Goal: Task Accomplishment & Management: Complete application form

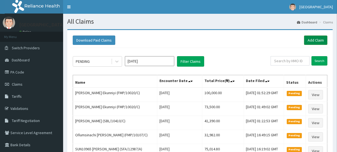
click at [316, 38] on link "Add Claim" at bounding box center [315, 39] width 23 height 9
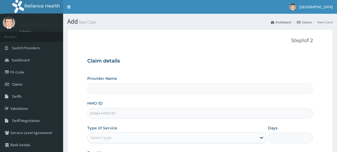
type input "[GEOGRAPHIC_DATA]"
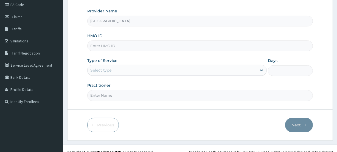
scroll to position [74, 0]
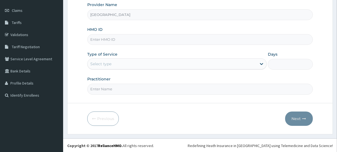
click at [104, 37] on input "HMO ID" at bounding box center [200, 39] width 226 height 11
paste input "FMP/10020/C"
type input "FMP/10020/C"
click at [110, 63] on div "Select type" at bounding box center [100, 63] width 21 height 5
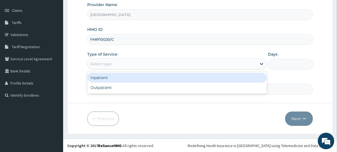
click at [110, 79] on div "Inpatient" at bounding box center [177, 78] width 180 height 10
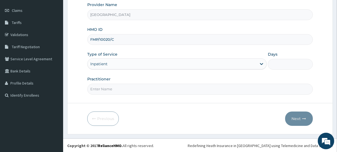
click at [276, 63] on input "Days" at bounding box center [290, 64] width 45 height 11
type input "3"
type input "2"
click at [115, 88] on input "Practitioner" at bounding box center [200, 89] width 226 height 11
type input "LAEL"
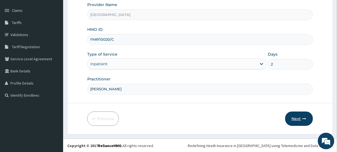
click at [295, 118] on button "Next" at bounding box center [299, 118] width 28 height 14
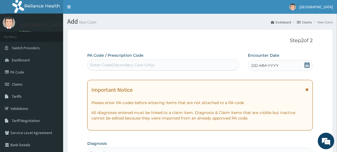
click at [105, 63] on div "Enter Code(Secondary Care Only)" at bounding box center [122, 64] width 65 height 5
paste input "PA/EA1D42"
type input "PA/EA1D42"
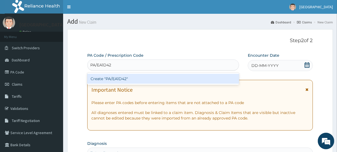
click at [120, 77] on div "Create "PA/EA1D42"" at bounding box center [163, 79] width 152 height 10
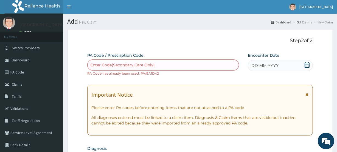
click at [109, 63] on div "Enter Code(Secondary Care Only)" at bounding box center [122, 64] width 65 height 5
paste input "PA/FFF15F"
type input "PA/FFF15F"
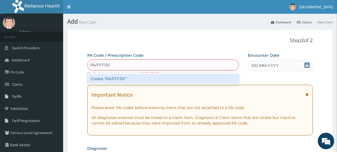
click at [119, 78] on div "Create "PA/FFF15F"" at bounding box center [163, 79] width 152 height 10
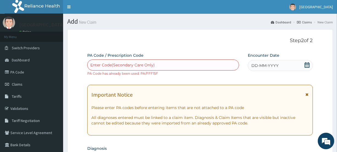
click at [107, 62] on div "Enter Code(Secondary Care Only)" at bounding box center [122, 64] width 65 height 5
paste input "PA/A1E180"
type input "PA/A1E180"
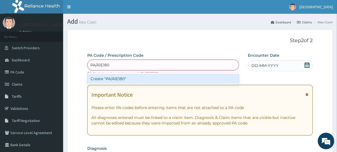
click at [115, 79] on div "Create "PA/A1E180"" at bounding box center [163, 79] width 152 height 10
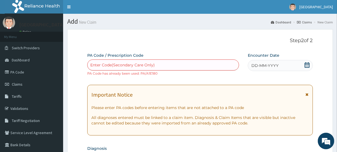
click at [99, 63] on div "Enter Code(Secondary Care Only)" at bounding box center [122, 64] width 65 height 5
paste input "PA/6BAB3A"
type input "PA/6BAB3A"
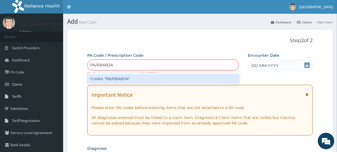
click at [112, 77] on div "Create "PA/6BAB3A"" at bounding box center [163, 79] width 152 height 10
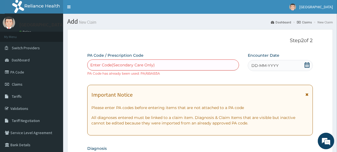
click at [108, 63] on div "Enter Code(Secondary Care Only)" at bounding box center [122, 64] width 65 height 5
paste input "PA/03C748"
type input "PA/03C748"
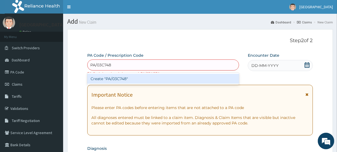
click at [119, 77] on div "Create "PA/03C748"" at bounding box center [163, 79] width 152 height 10
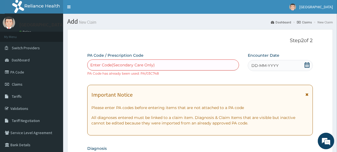
click at [119, 63] on div "Enter Code(Secondary Care Only)" at bounding box center [122, 64] width 65 height 5
paste input "PA/657BC8"
type input "PA/657BC8"
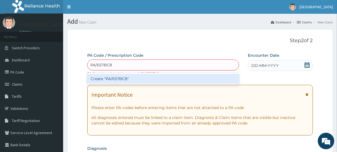
click at [125, 76] on div "Create "PA/657BC8"" at bounding box center [163, 79] width 152 height 10
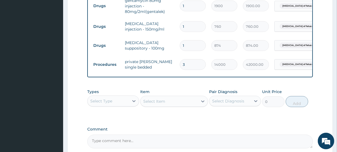
scroll to position [282, 0]
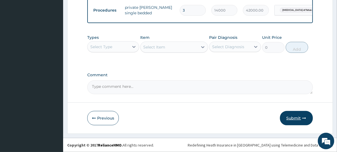
click at [293, 117] on button "Submit" at bounding box center [296, 118] width 33 height 14
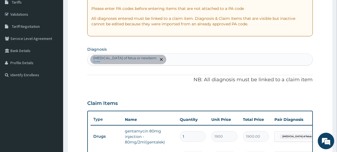
scroll to position [0, 0]
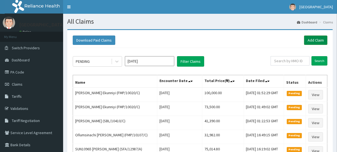
click at [316, 39] on link "Add Claim" at bounding box center [315, 39] width 23 height 9
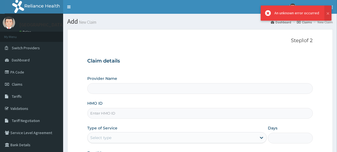
click at [100, 114] on input "HMO ID" at bounding box center [200, 113] width 226 height 11
paste input "FMP/10020/C"
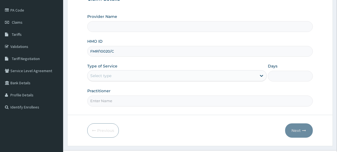
scroll to position [63, 0]
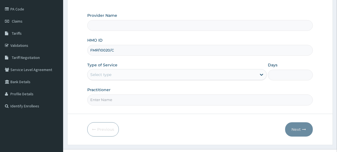
type input "FMP/10020/C"
click at [102, 74] on div "Select type" at bounding box center [100, 74] width 21 height 5
click at [99, 51] on input "FMP/10020/C" at bounding box center [200, 50] width 226 height 11
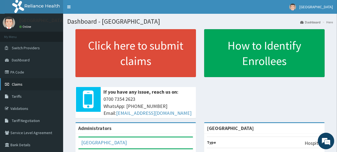
click at [20, 82] on span "Claims" at bounding box center [17, 84] width 11 height 5
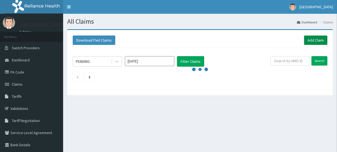
click at [314, 38] on link "Add Claim" at bounding box center [315, 39] width 23 height 9
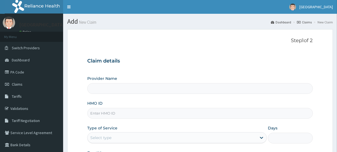
click at [100, 114] on input "HMO ID" at bounding box center [200, 113] width 226 height 11
paste input "FMP/10020/C"
type input "FMP/10020/C"
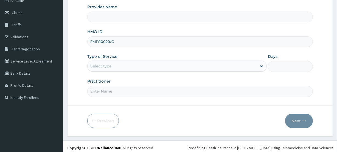
scroll to position [74, 0]
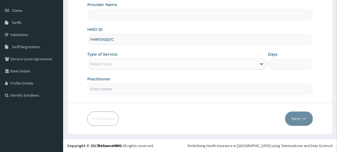
type input "[GEOGRAPHIC_DATA]"
type input "FMP/10020/C"
click at [102, 60] on div "Select type" at bounding box center [172, 63] width 169 height 9
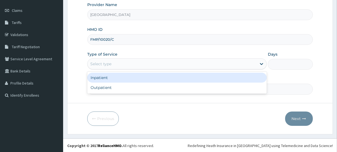
click at [102, 78] on div "Inpatient" at bounding box center [177, 78] width 180 height 10
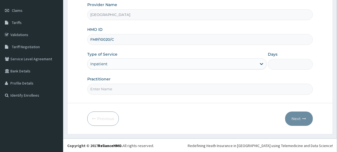
click at [104, 88] on input "Practitioner" at bounding box center [200, 89] width 226 height 11
type input "LAEL"
click at [283, 63] on input "Days" at bounding box center [290, 64] width 45 height 11
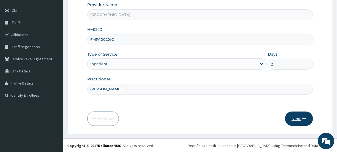
type input "2"
click at [297, 117] on button "Next" at bounding box center [299, 118] width 28 height 14
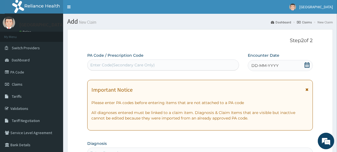
scroll to position [0, 0]
click at [109, 64] on div "Enter Code(Secondary Care Only)" at bounding box center [122, 64] width 65 height 5
paste input "PA/0BC344"
type input "PA/0BC344"
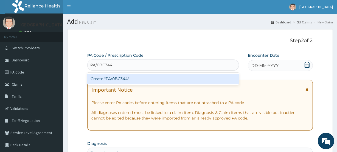
click at [119, 80] on div "Create "PA/0BC344"" at bounding box center [163, 79] width 152 height 10
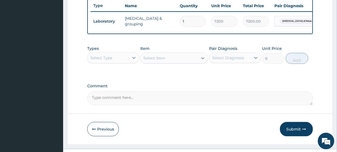
scroll to position [222, 0]
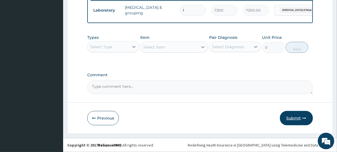
click at [293, 117] on button "Submit" at bounding box center [296, 118] width 33 height 14
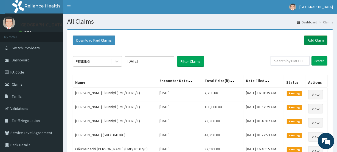
click at [316, 39] on link "Add Claim" at bounding box center [315, 39] width 23 height 9
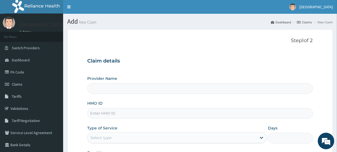
click at [96, 111] on input "HMO ID" at bounding box center [200, 113] width 226 height 11
paste input "PA/F9A829"
click at [116, 112] on input "PA/F9A829" at bounding box center [200, 113] width 226 height 11
type input "P"
type input "[GEOGRAPHIC_DATA]"
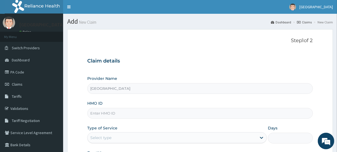
click at [102, 113] on input "HMO ID" at bounding box center [200, 113] width 226 height 11
paste input "FMP/10020/C"
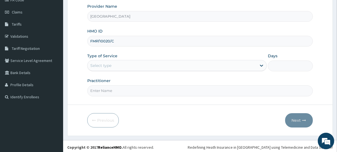
scroll to position [74, 0]
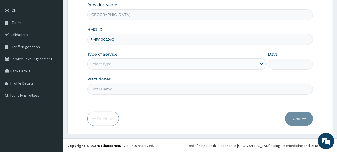
type input "FMP/10020/C"
click at [116, 62] on div "Select type" at bounding box center [172, 63] width 169 height 9
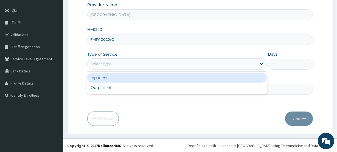
click at [114, 80] on div "Inpatient" at bounding box center [177, 78] width 180 height 10
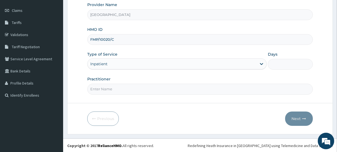
click at [277, 64] on input "Days" at bounding box center [290, 64] width 45 height 11
type input "2"
click at [99, 88] on input "Practitioner" at bounding box center [200, 89] width 226 height 11
type input "LAEL"
click at [297, 117] on button "Next" at bounding box center [299, 118] width 28 height 14
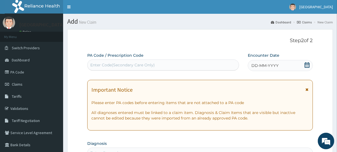
scroll to position [9, 0]
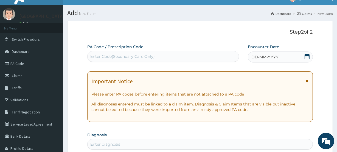
click at [99, 55] on div "Enter Code(Secondary Care Only)" at bounding box center [122, 56] width 65 height 5
paste input "PA/F9A829"
type input "PA/F9A829"
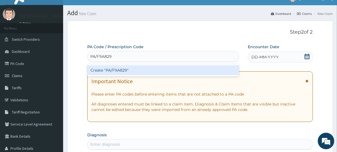
click at [107, 70] on div "Create "PA/F9A829"" at bounding box center [163, 70] width 152 height 10
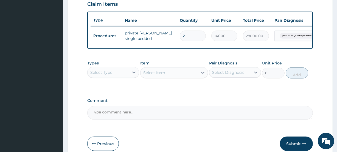
scroll to position [222, 0]
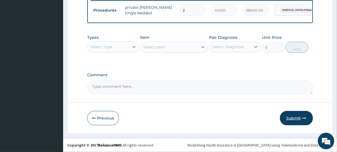
click at [293, 118] on button "Submit" at bounding box center [296, 118] width 33 height 14
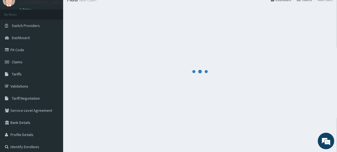
scroll to position [0, 0]
